Goal: Find specific page/section: Find specific page/section

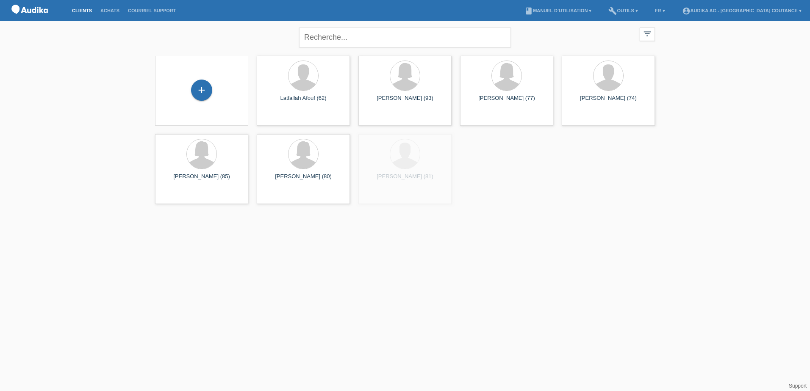
click at [340, 53] on div "+ Latfallah Afouf (62) launch Afficher" at bounding box center [405, 130] width 508 height 157
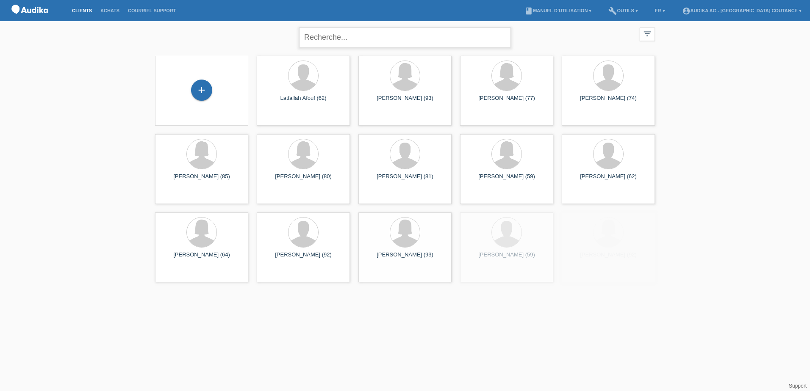
click at [339, 39] on input "text" at bounding box center [405, 38] width 212 height 20
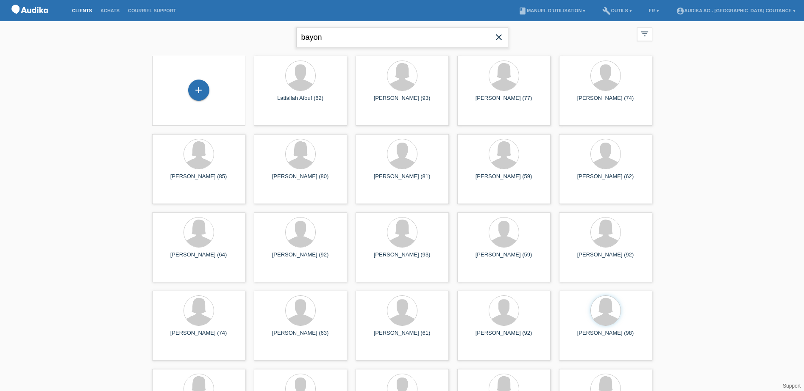
type input "bayon"
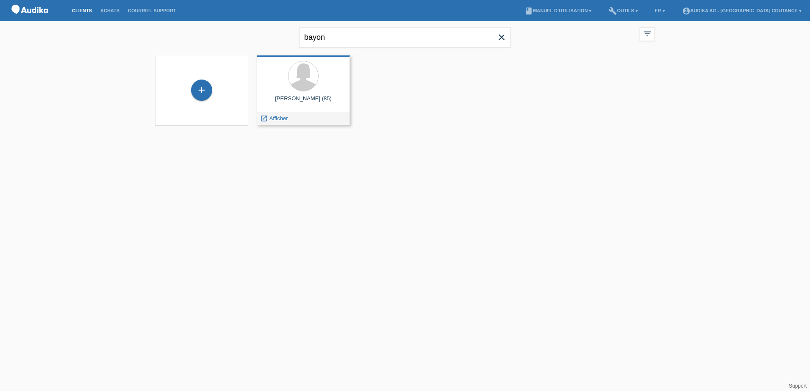
click at [320, 97] on div "Isabel Bayon (85)" at bounding box center [303, 102] width 80 height 14
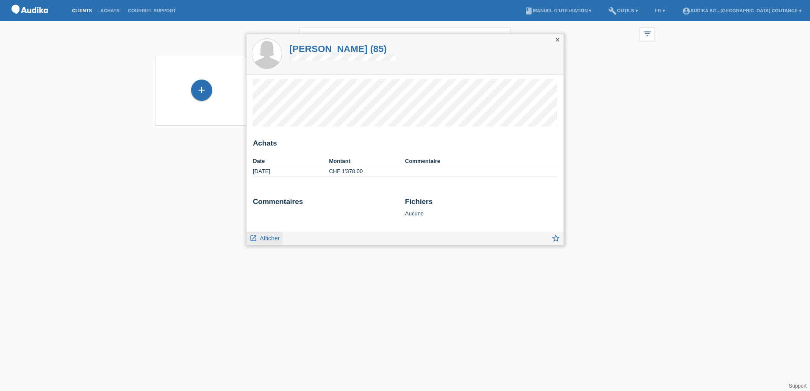
click at [270, 240] on span "Afficher" at bounding box center [270, 238] width 20 height 7
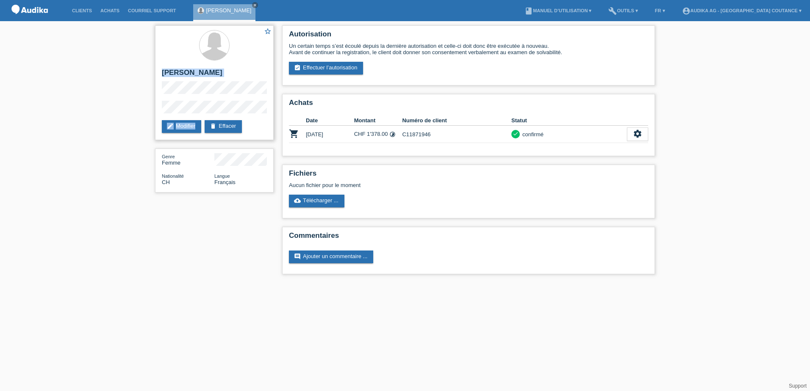
drag, startPoint x: 162, startPoint y: 72, endPoint x: 222, endPoint y: 116, distance: 74.6
click at [222, 116] on div "star_border [PERSON_NAME] edit Modifier delete Effacer" at bounding box center [214, 82] width 119 height 115
copy div "[PERSON_NAME] edit Modifier"
